Goal: Information Seeking & Learning: Learn about a topic

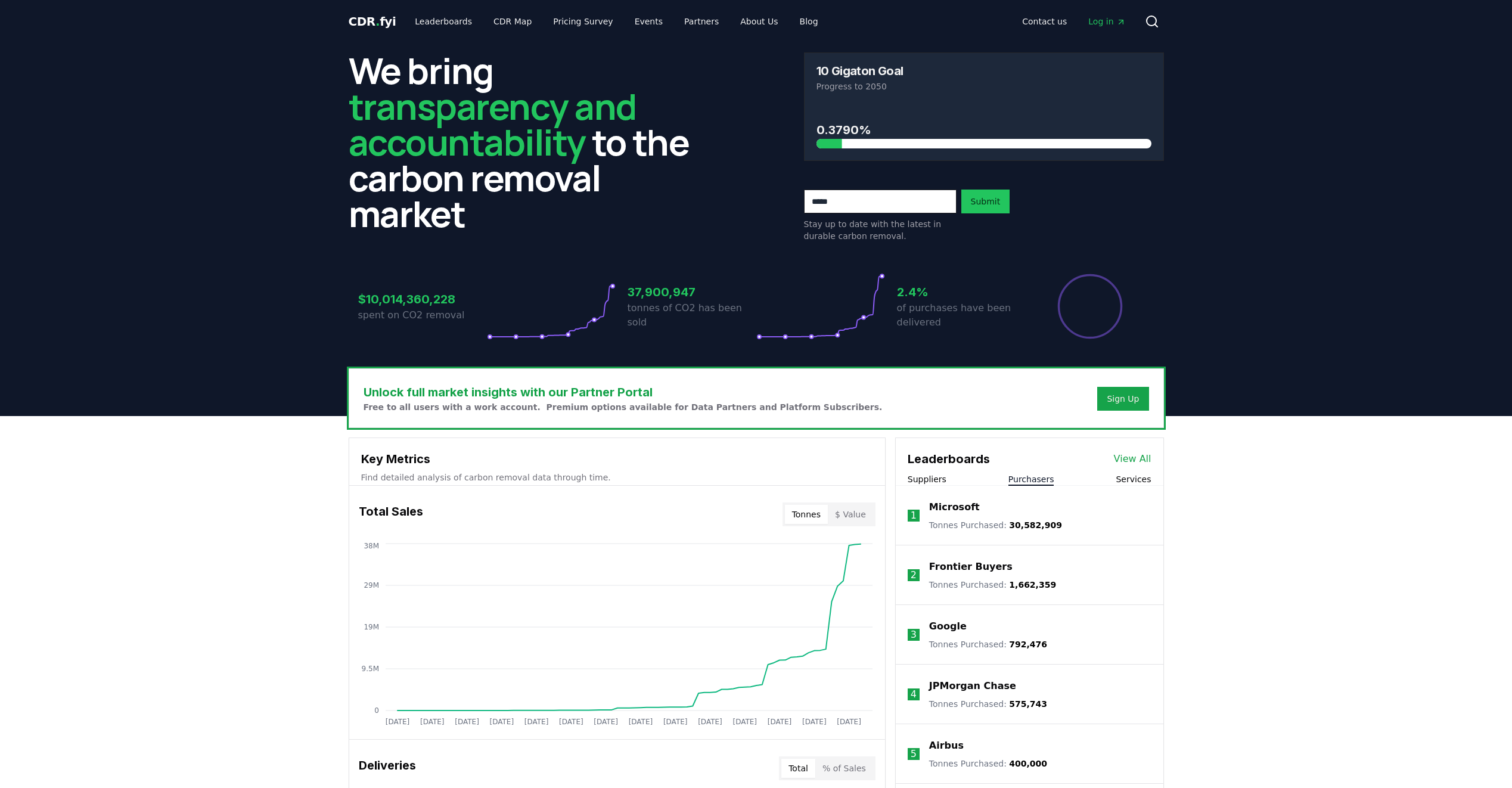
drag, startPoint x: 1018, startPoint y: 483, endPoint x: 1057, endPoint y: 485, distance: 39.1
click at [1019, 483] on button "Purchasers" at bounding box center [1031, 479] width 46 height 12
click at [1134, 457] on link "View All" at bounding box center [1132, 459] width 38 height 14
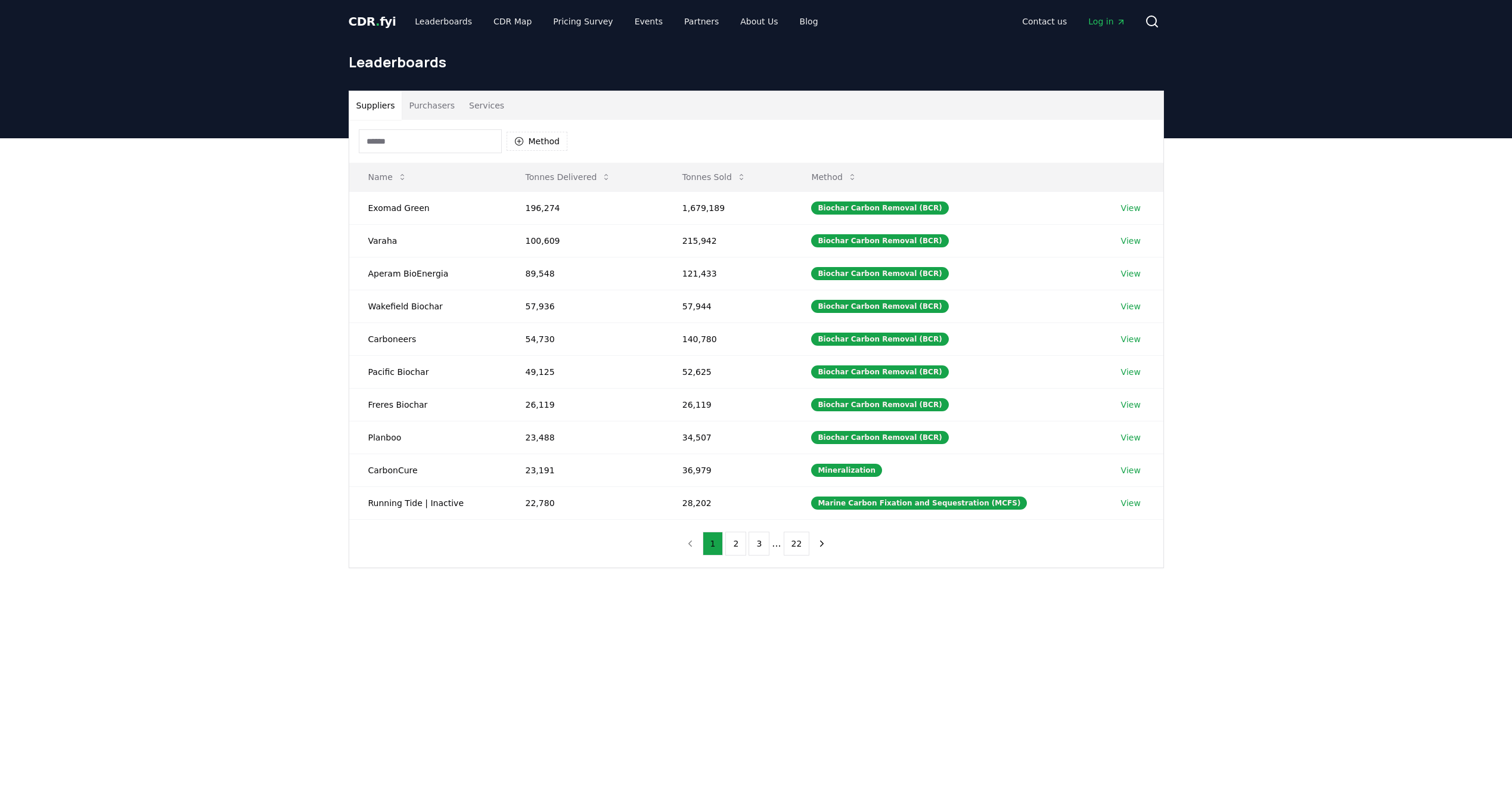
click at [415, 106] on button "Purchasers" at bounding box center [431, 105] width 60 height 29
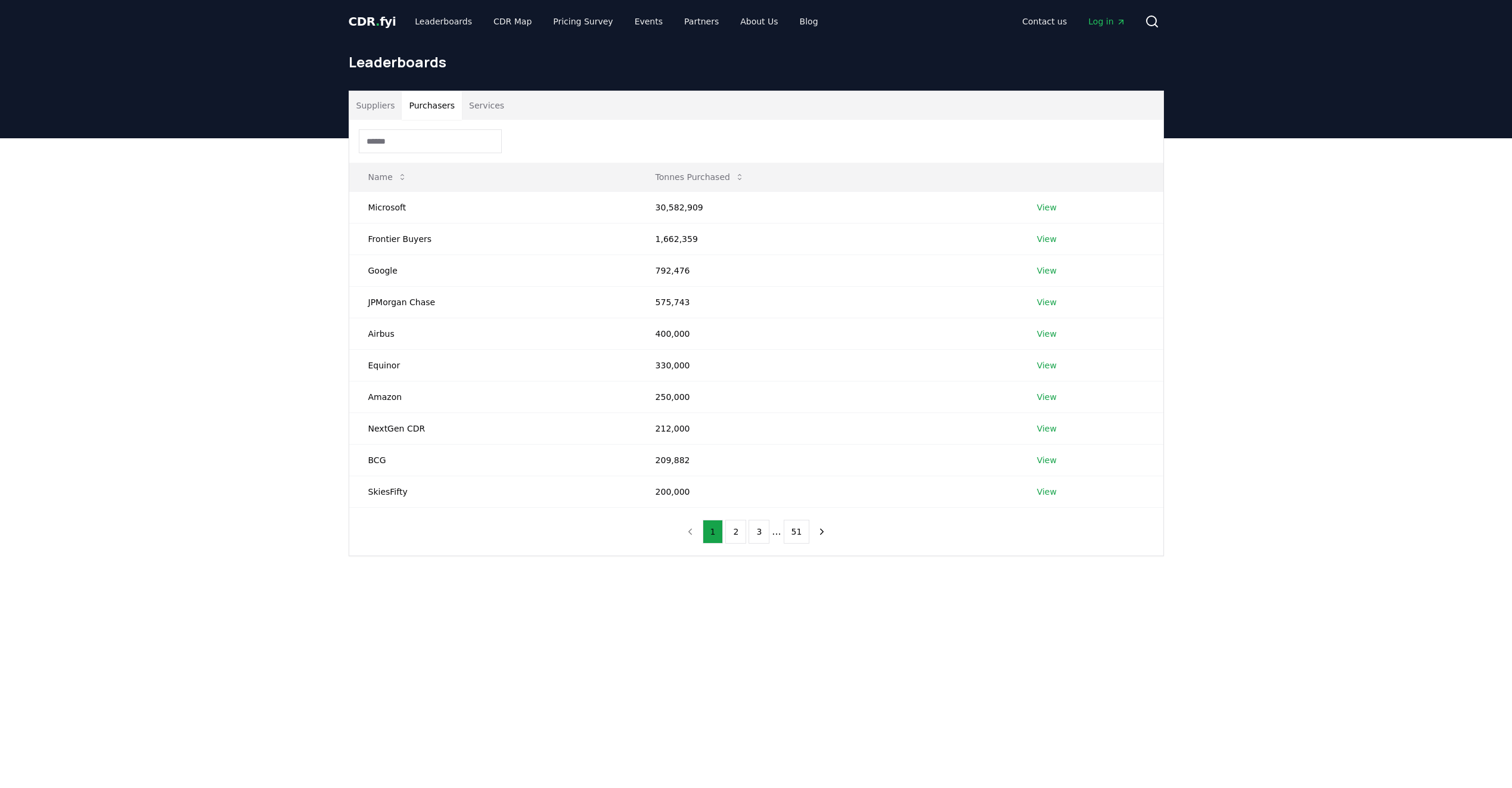
click at [413, 143] on input at bounding box center [430, 141] width 143 height 24
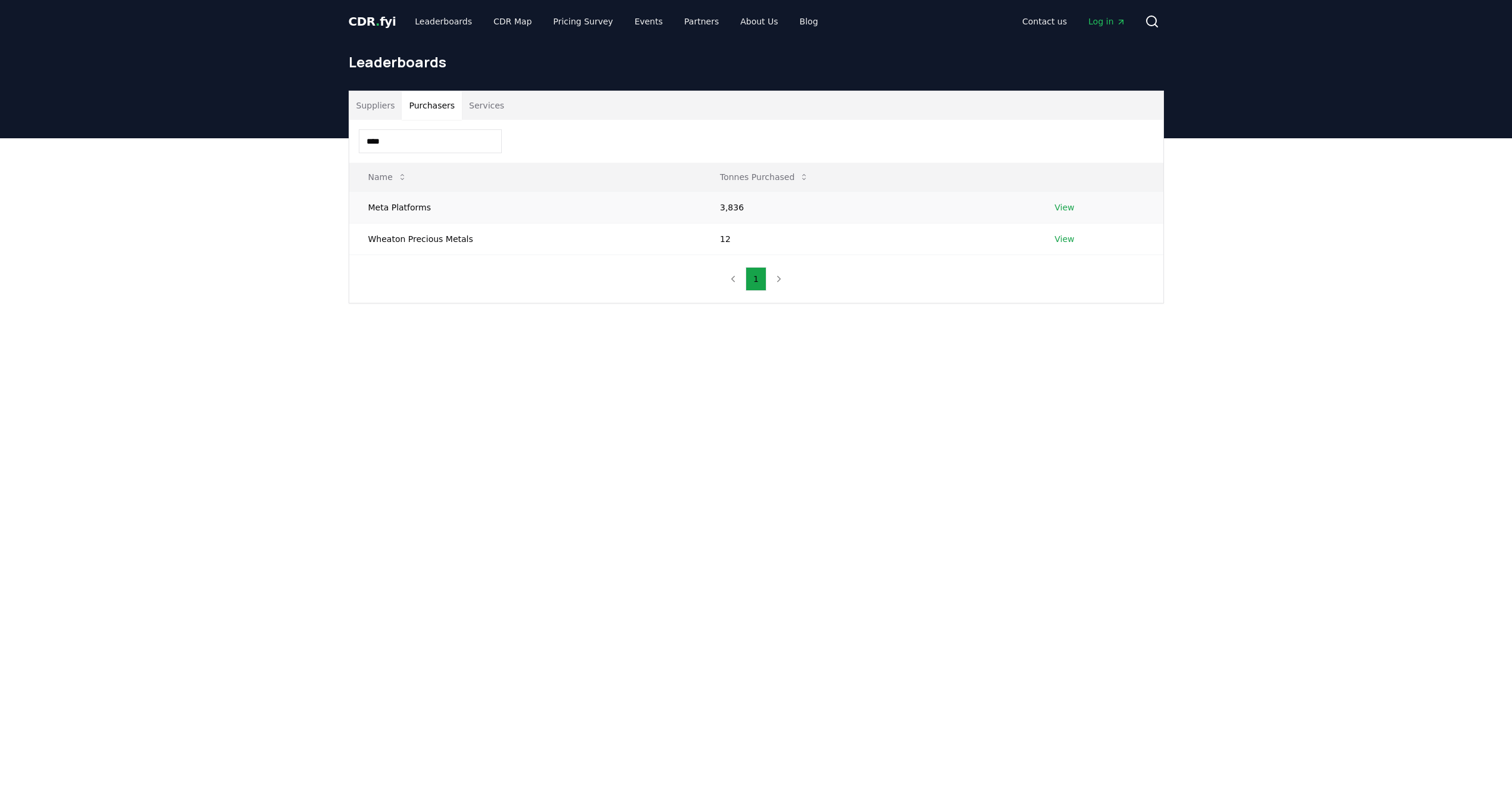
type input "****"
click at [1056, 208] on link "View" at bounding box center [1065, 208] width 19 height 12
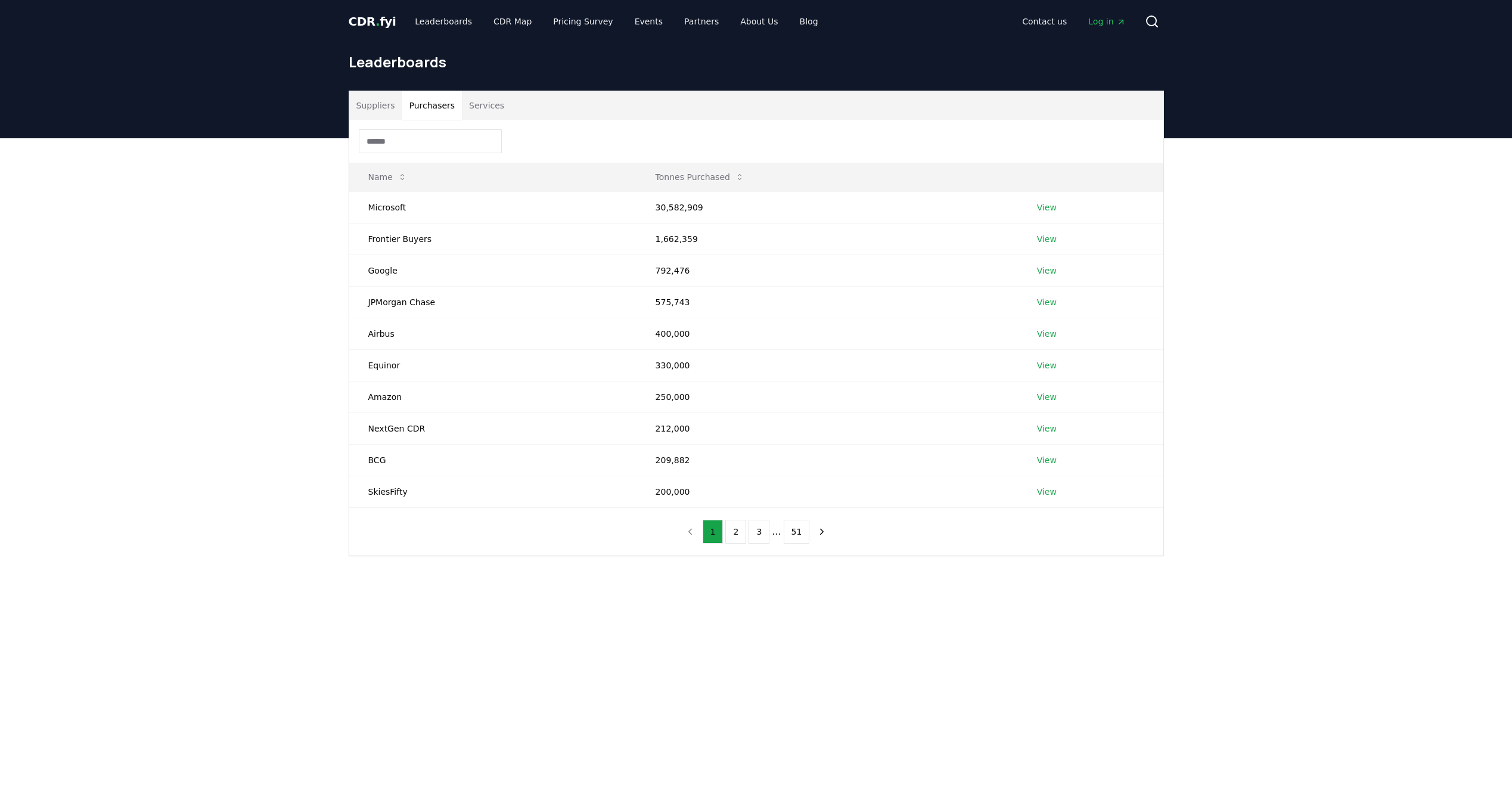
click at [435, 106] on button "Purchasers" at bounding box center [431, 105] width 60 height 29
